Goal: Information Seeking & Learning: Understand process/instructions

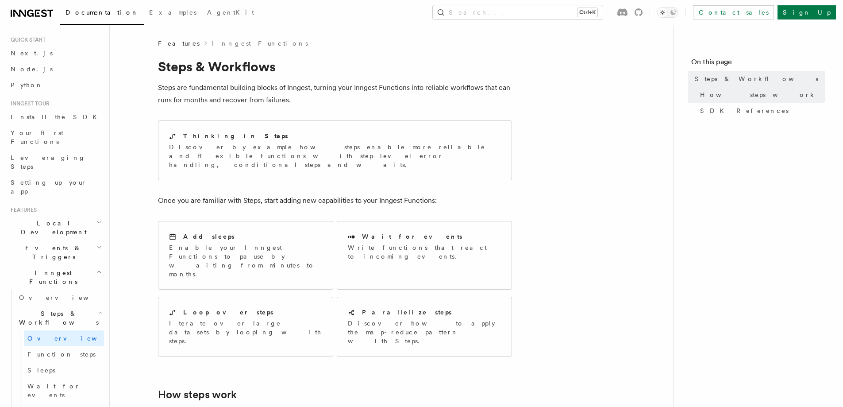
scroll to position [7, 0]
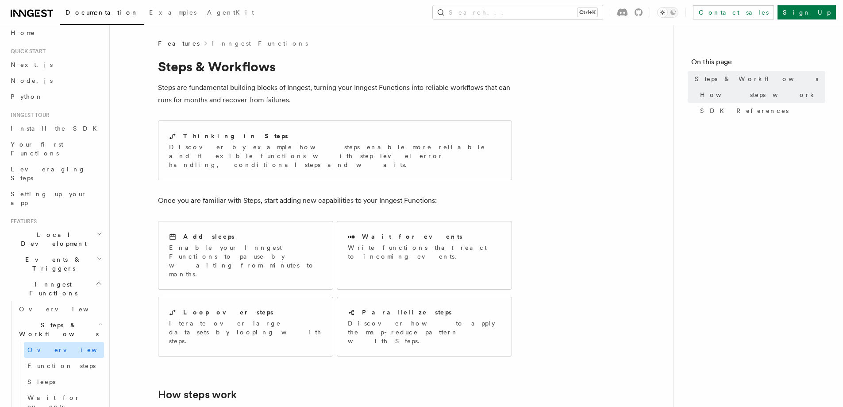
click at [49, 345] on span "Overview" at bounding box center [72, 349] width 91 height 9
click at [219, 43] on link "Inngest Functions" at bounding box center [260, 43] width 96 height 9
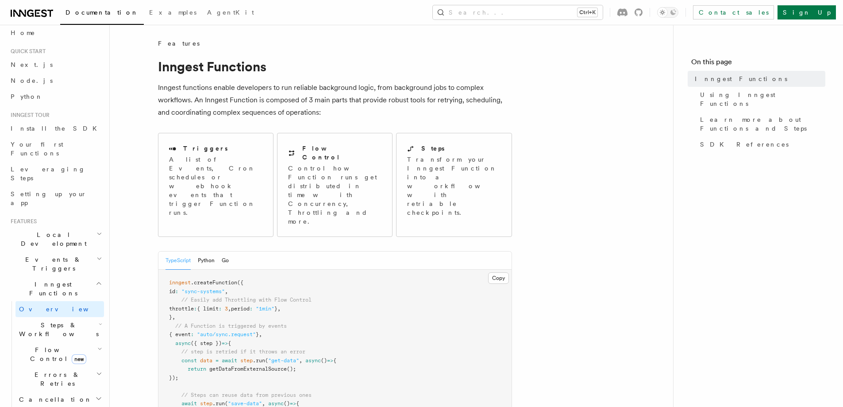
click at [165, 40] on span "Features" at bounding box center [179, 43] width 42 height 9
click at [29, 87] on link "Node.js" at bounding box center [55, 81] width 97 height 16
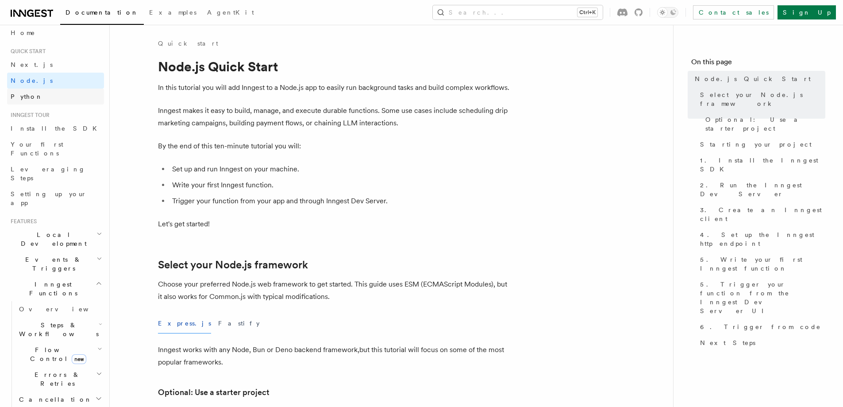
click at [29, 90] on link "Python" at bounding box center [55, 97] width 97 height 16
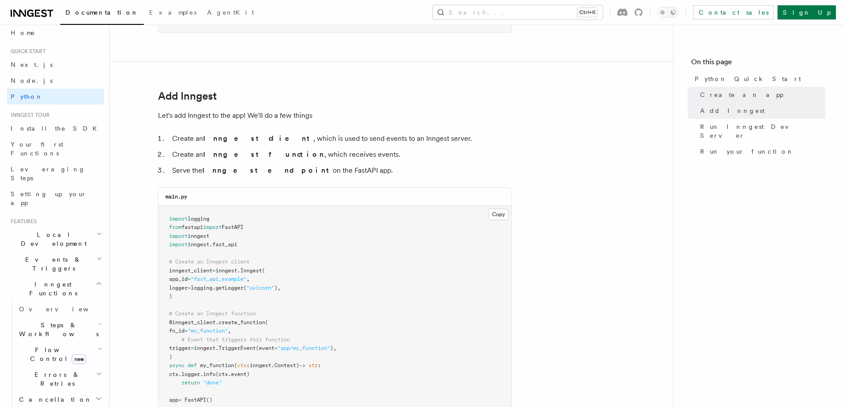
scroll to position [504, 0]
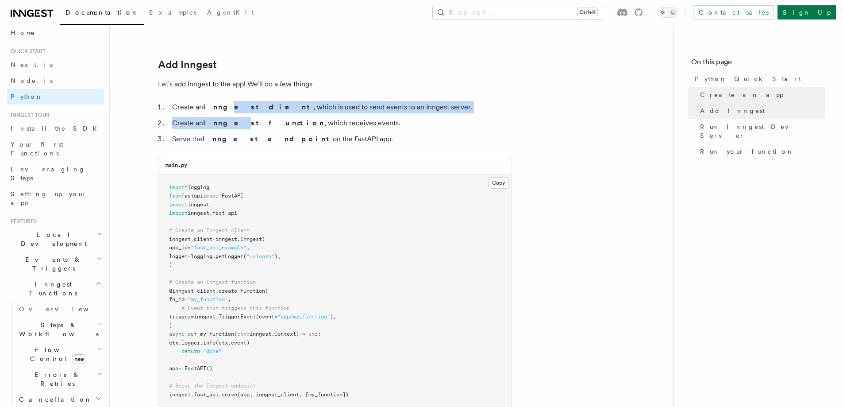
drag, startPoint x: 219, startPoint y: 105, endPoint x: 223, endPoint y: 119, distance: 14.7
click at [223, 119] on ol "Create an Inngest client , which is used to send events to an Inngest server. C…" at bounding box center [335, 123] width 354 height 44
click at [223, 119] on strong "Inngest function" at bounding box center [263, 123] width 121 height 8
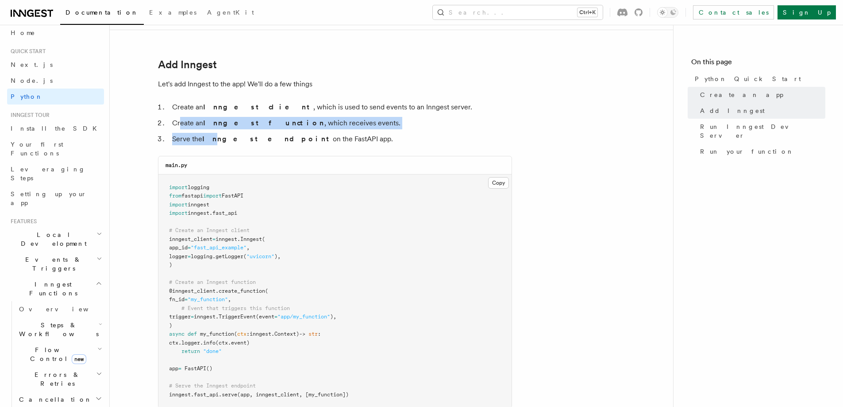
drag, startPoint x: 179, startPoint y: 125, endPoint x: 211, endPoint y: 130, distance: 31.8
click at [211, 130] on ol "Create an Inngest client , which is used to send events to an Inngest server. C…" at bounding box center [335, 123] width 354 height 44
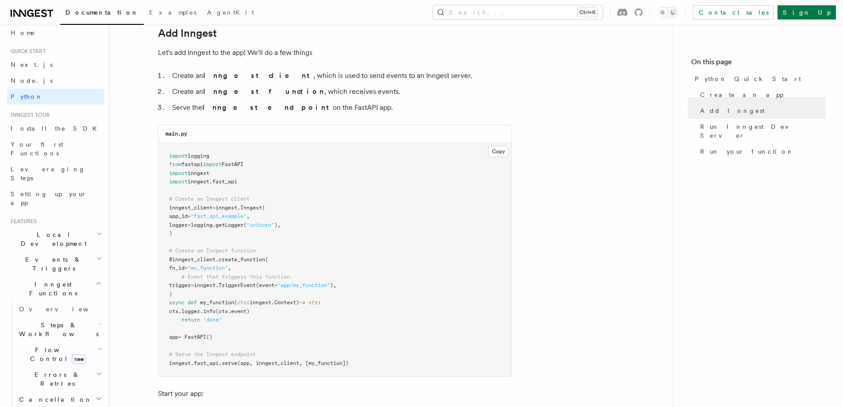
scroll to position [536, 0]
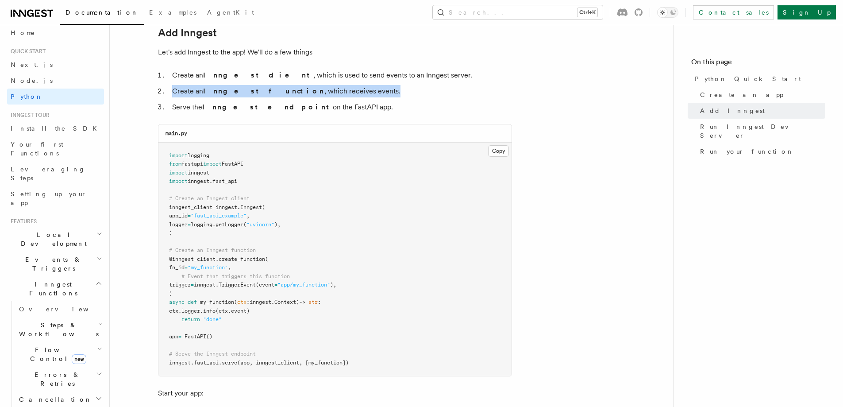
drag, startPoint x: 169, startPoint y: 85, endPoint x: 341, endPoint y: 92, distance: 171.8
click at [341, 92] on li "Create an Inngest function , which receives events." at bounding box center [340, 91] width 343 height 12
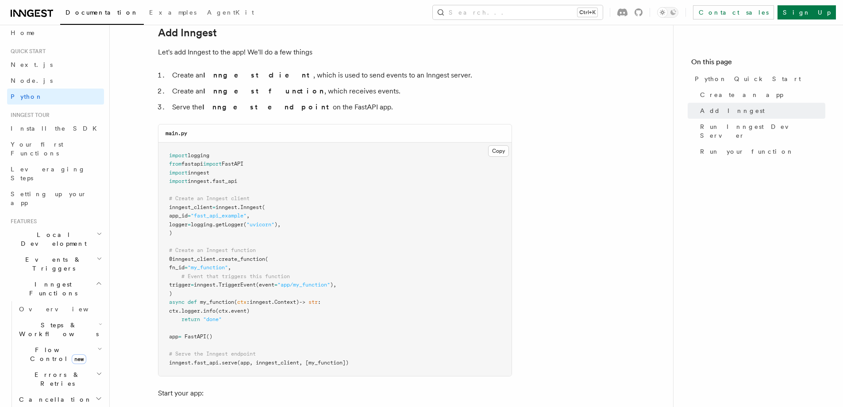
click at [212, 91] on strong "Inngest function" at bounding box center [263, 91] width 121 height 8
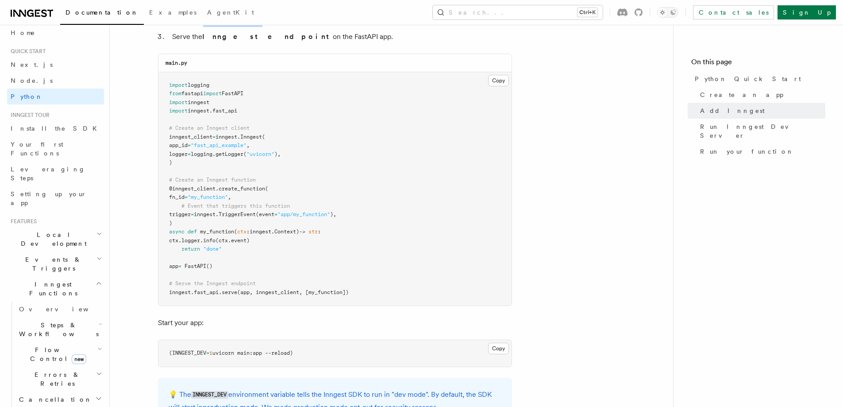
scroll to position [607, 0]
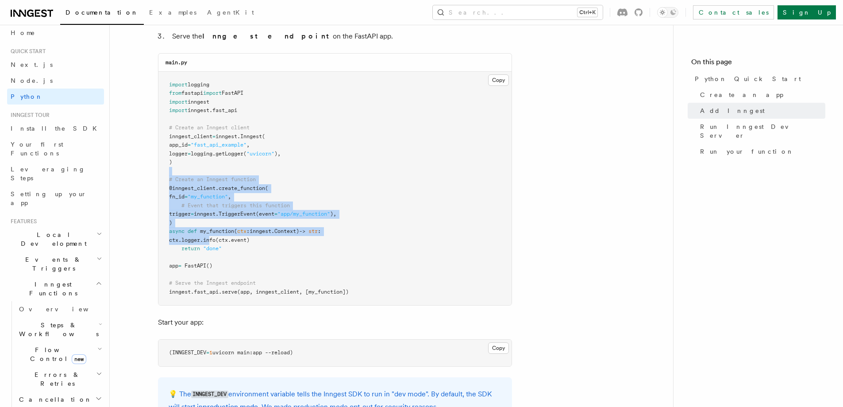
drag, startPoint x: 168, startPoint y: 175, endPoint x: 223, endPoint y: 240, distance: 85.7
click at [223, 240] on pre "import logging from fastapi import FastAPI import inngest import inngest . fast…" at bounding box center [334, 189] width 353 height 234
click at [216, 240] on span "info" at bounding box center [209, 240] width 12 height 6
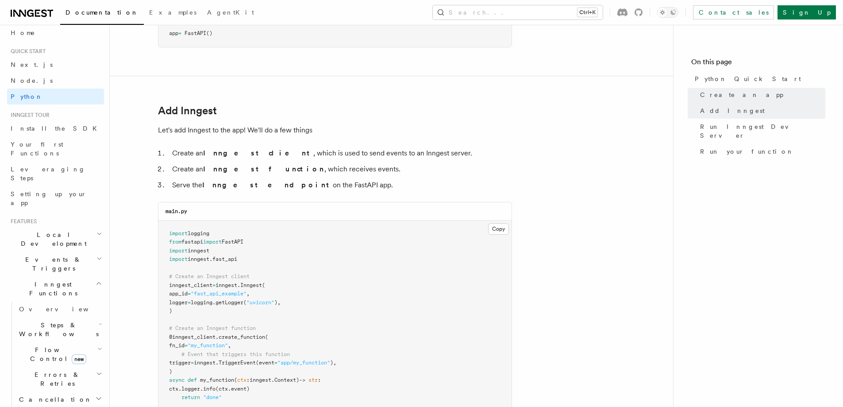
scroll to position [709, 0]
